Goal: Navigation & Orientation: Find specific page/section

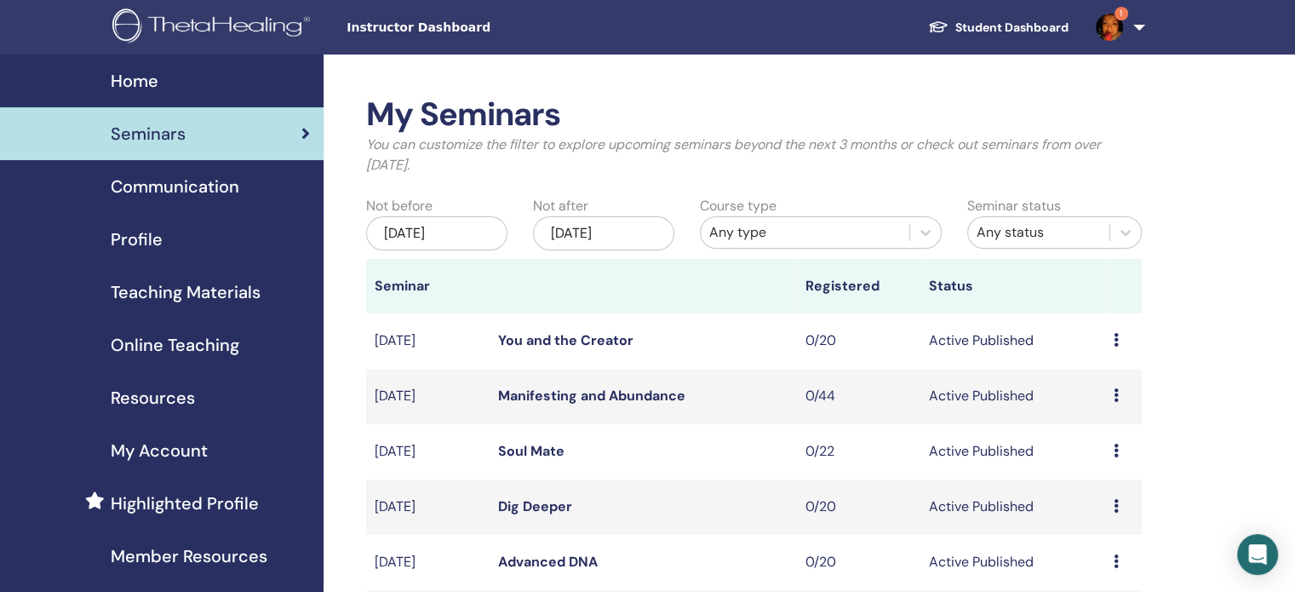
click at [1010, 26] on link "Student Dashboard" at bounding box center [999, 28] width 168 height 32
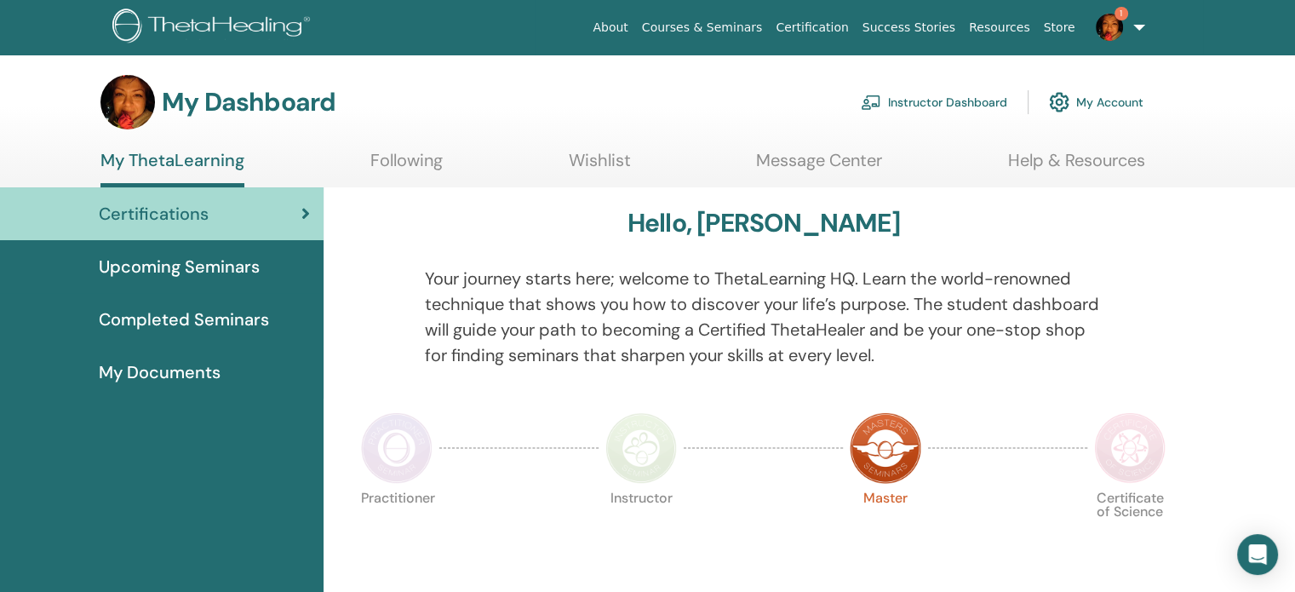
click at [420, 468] on img at bounding box center [397, 448] width 72 height 72
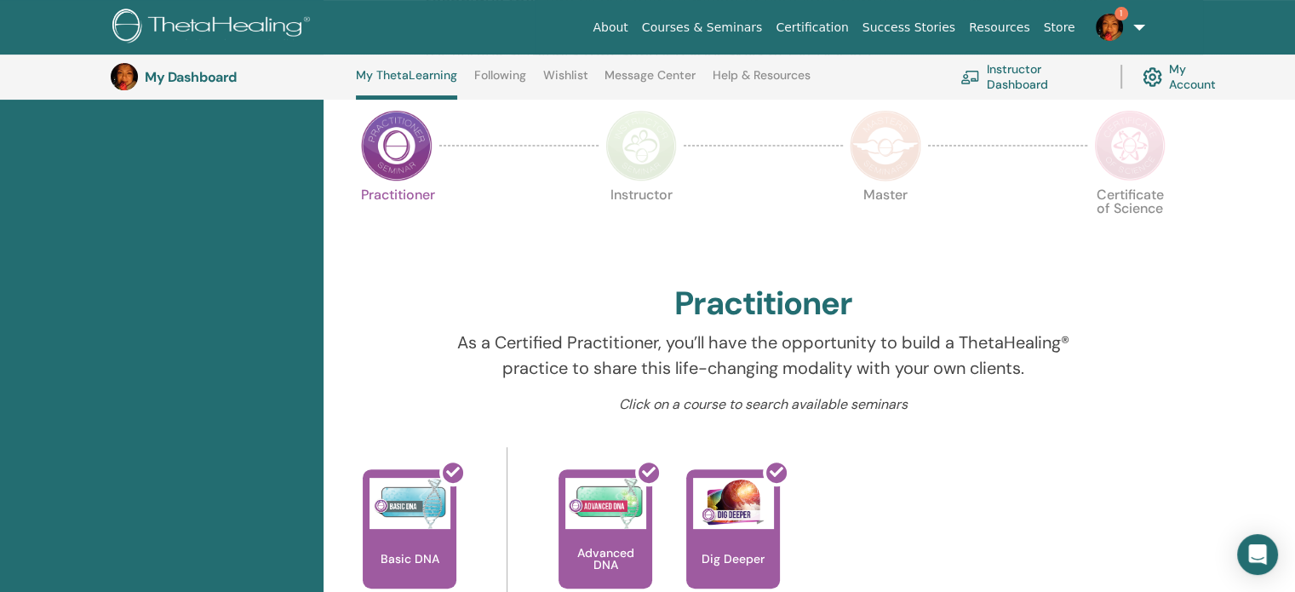
scroll to position [385, 0]
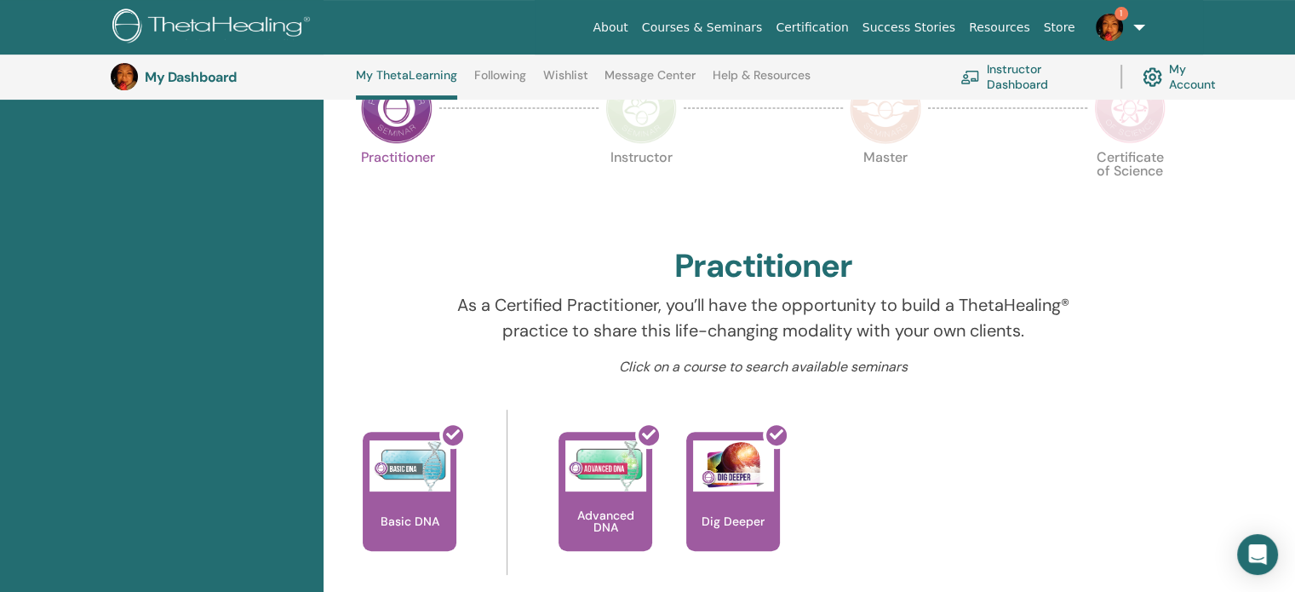
click at [631, 115] on img at bounding box center [642, 108] width 72 height 72
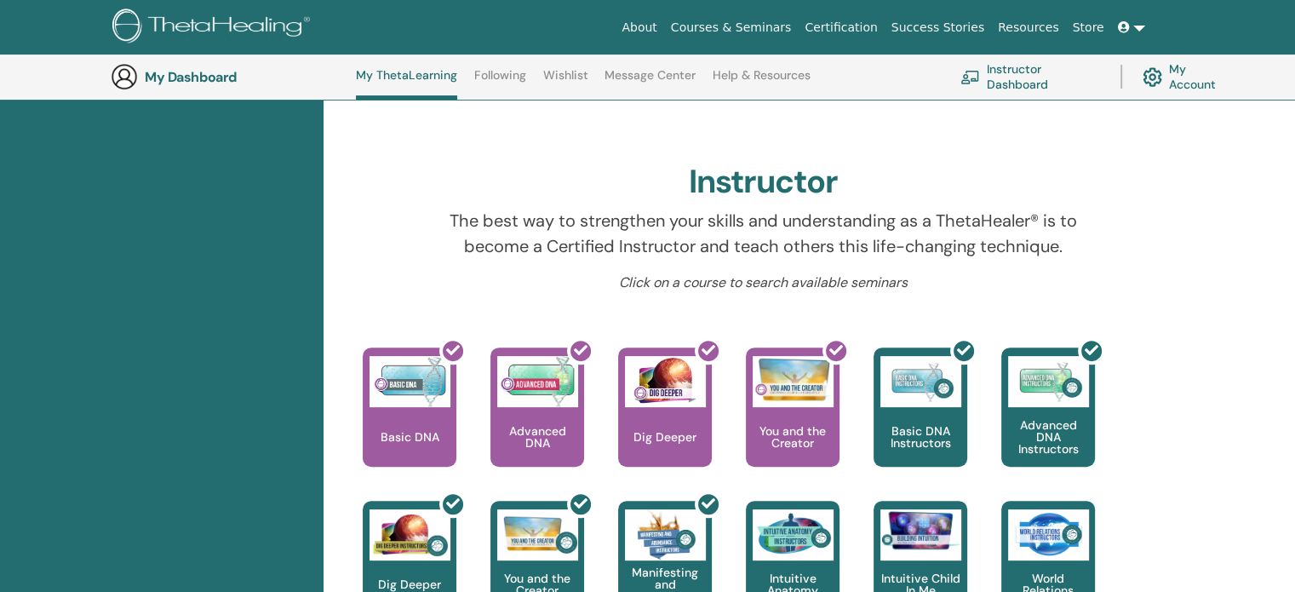
scroll to position [215, 0]
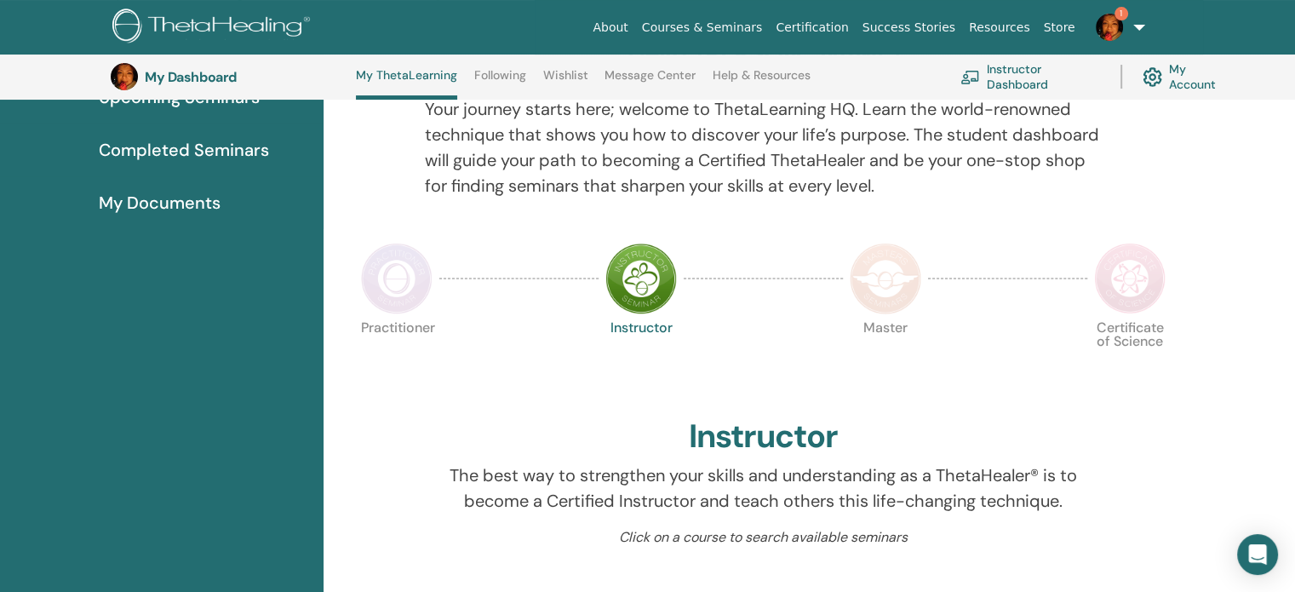
click at [1137, 303] on img at bounding box center [1130, 279] width 72 height 72
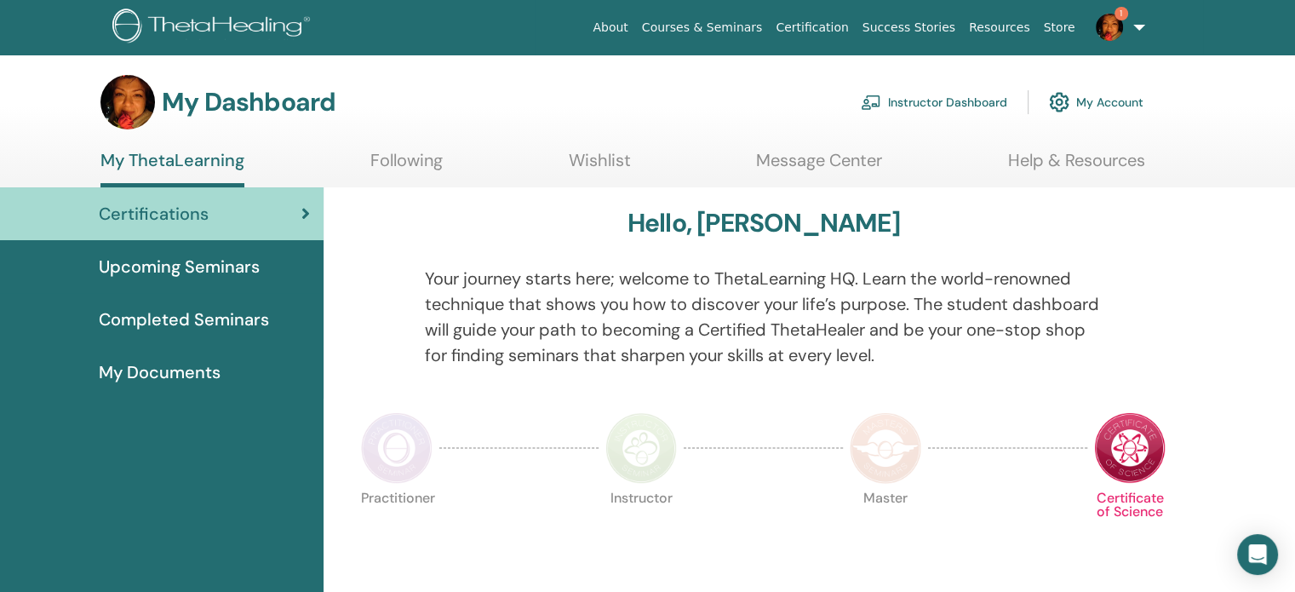
click at [890, 443] on img at bounding box center [886, 448] width 72 height 72
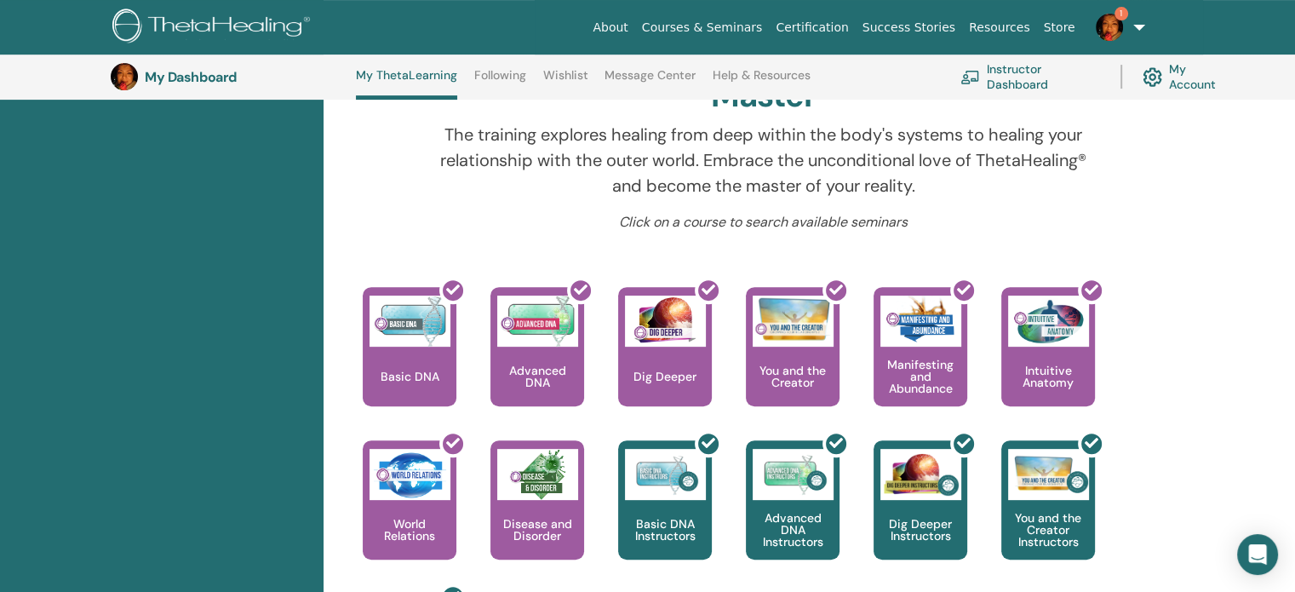
scroll to position [385, 0]
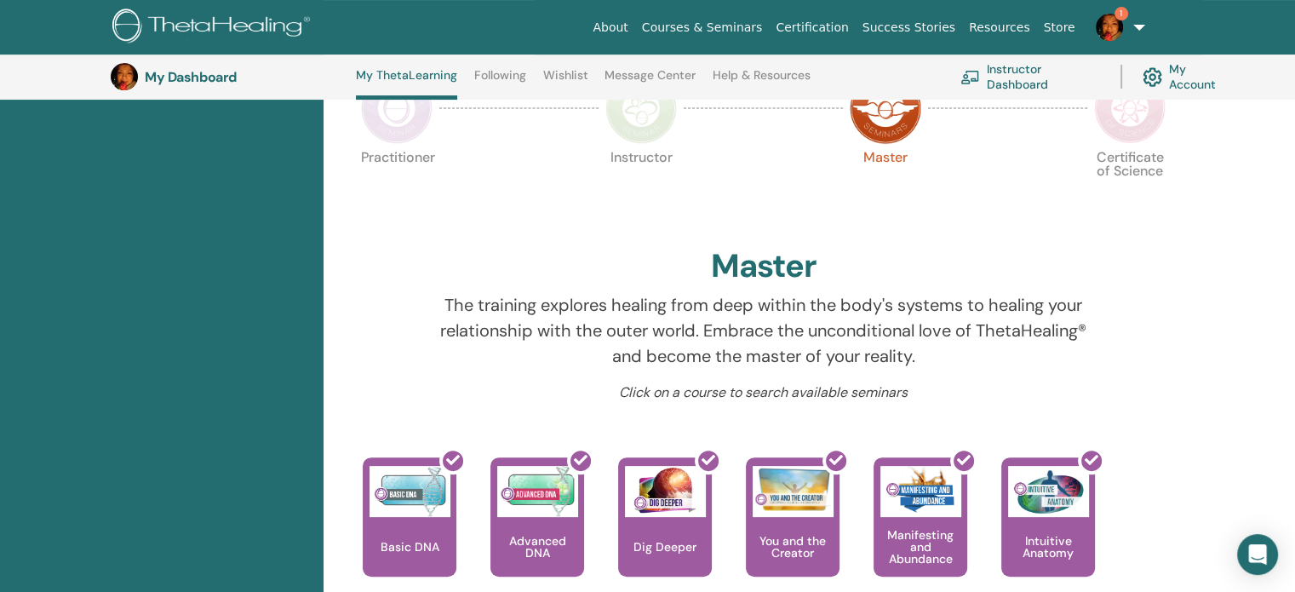
click at [646, 131] on img at bounding box center [642, 108] width 72 height 72
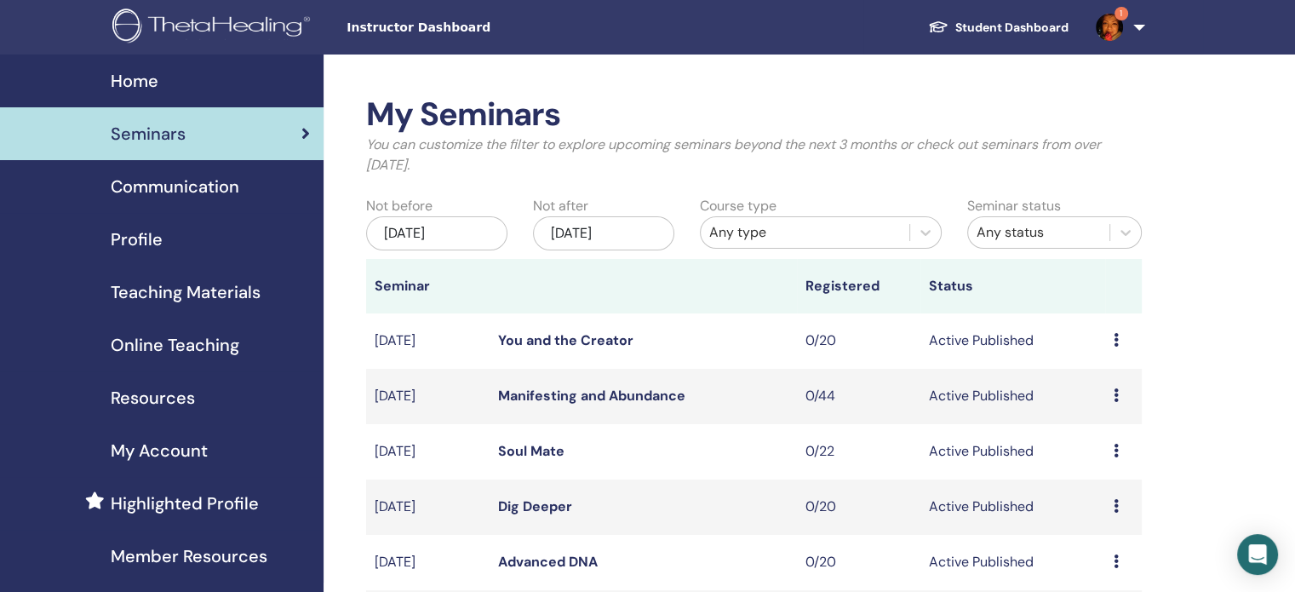
click at [1046, 22] on link "Student Dashboard" at bounding box center [999, 28] width 168 height 32
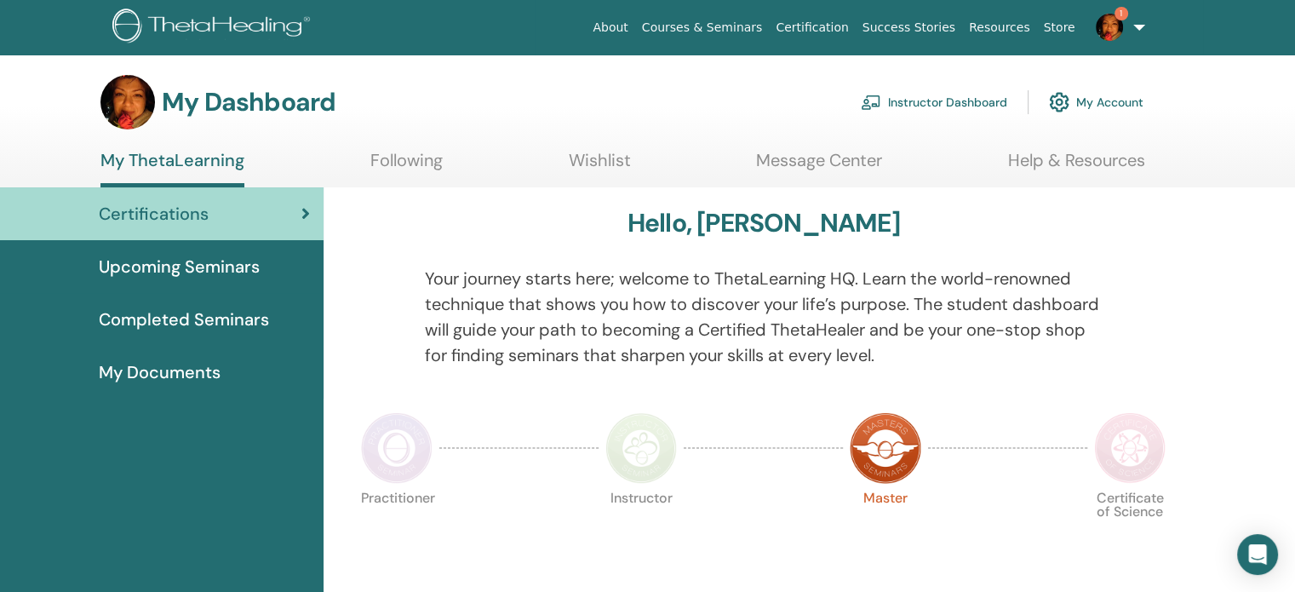
scroll to position [470, 0]
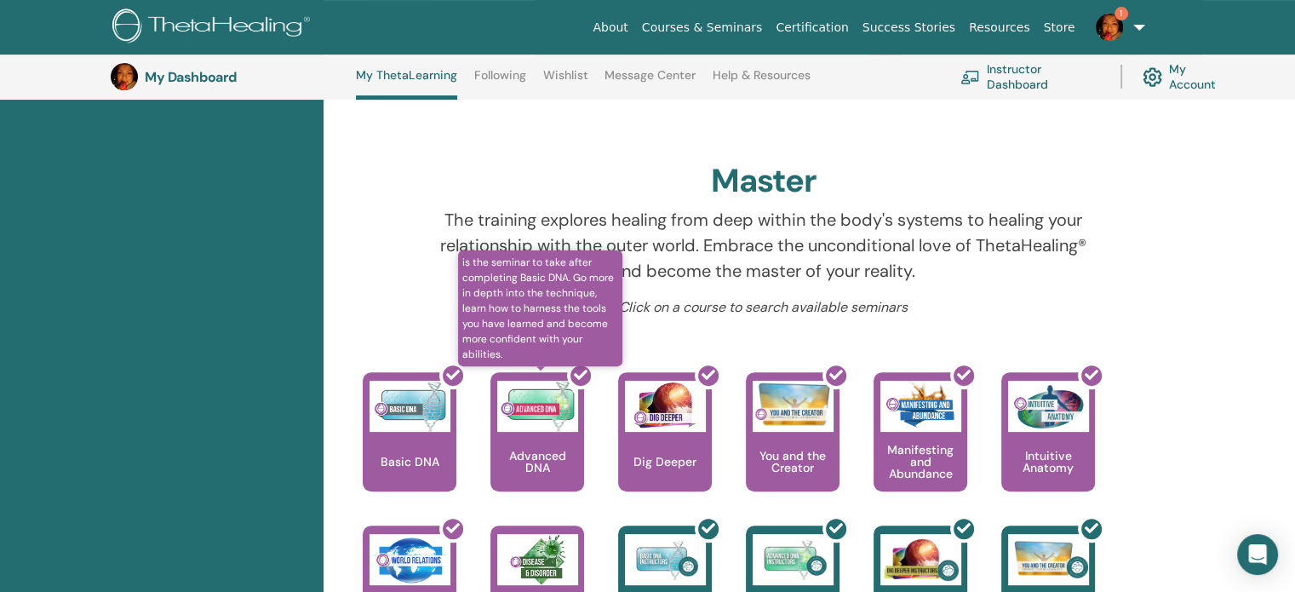
click at [547, 468] on div at bounding box center [548, 438] width 94 height 153
